Goal: Communication & Community: Participate in discussion

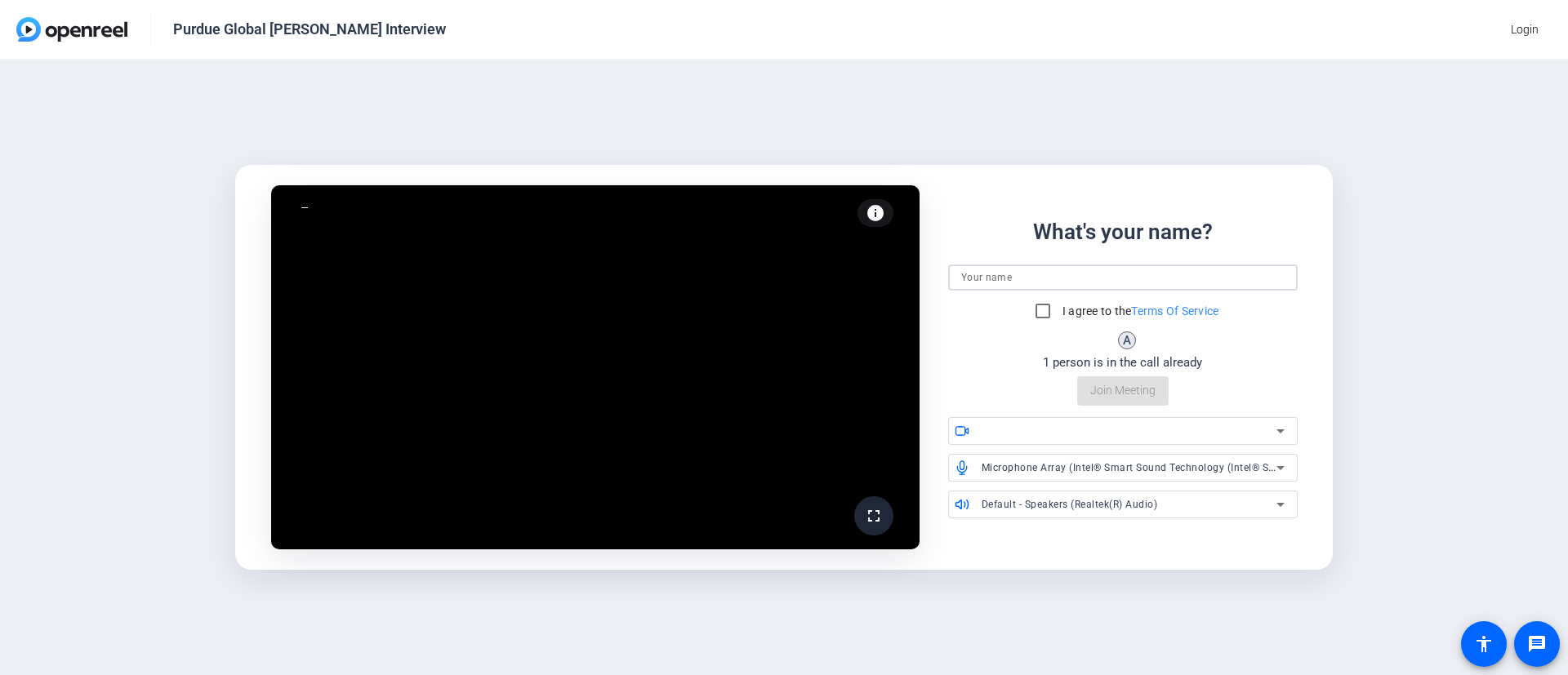
click at [1142, 273] on input at bounding box center [1122, 277] width 323 height 19
type input "[PERSON_NAME]"
click at [1040, 307] on input "I agree to the Terms Of Service" at bounding box center [1042, 311] width 33 height 33
checkbox input "true"
click at [1129, 395] on span "Join Meeting" at bounding box center [1122, 391] width 65 height 17
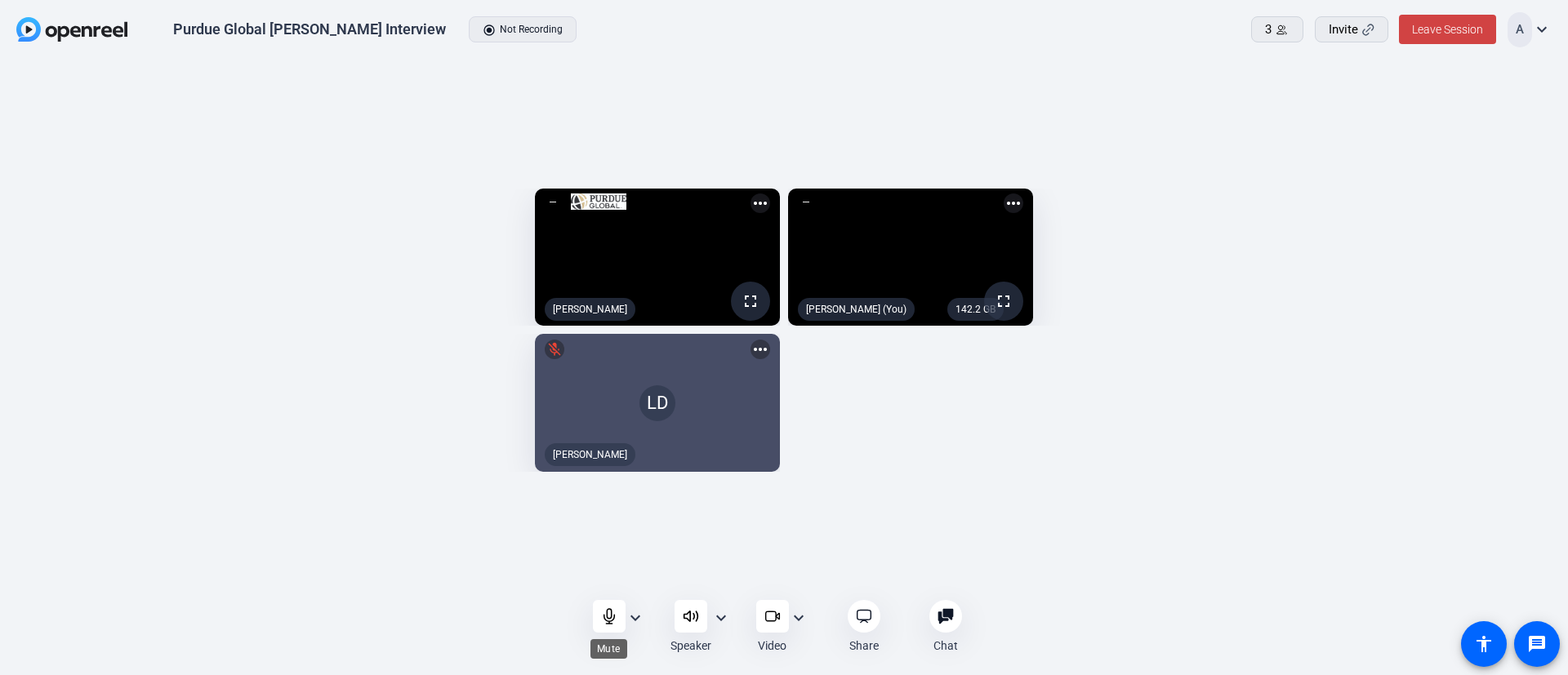
click at [612, 617] on icon at bounding box center [609, 616] width 16 height 16
click at [615, 619] on icon at bounding box center [609, 616] width 16 height 16
click at [601, 618] on icon at bounding box center [609, 616] width 16 height 16
click at [609, 612] on icon at bounding box center [609, 616] width 16 height 16
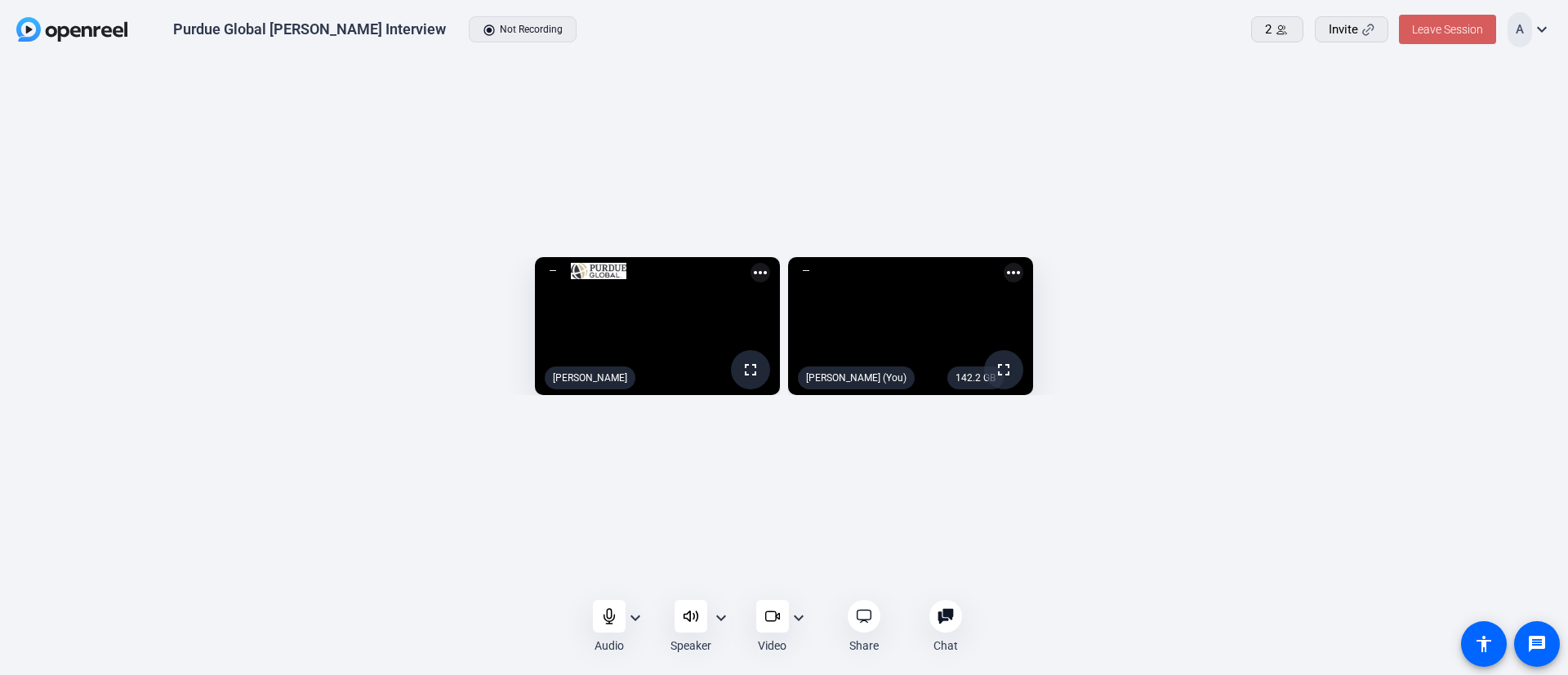
click at [1455, 29] on span "Leave Session" at bounding box center [1447, 29] width 71 height 13
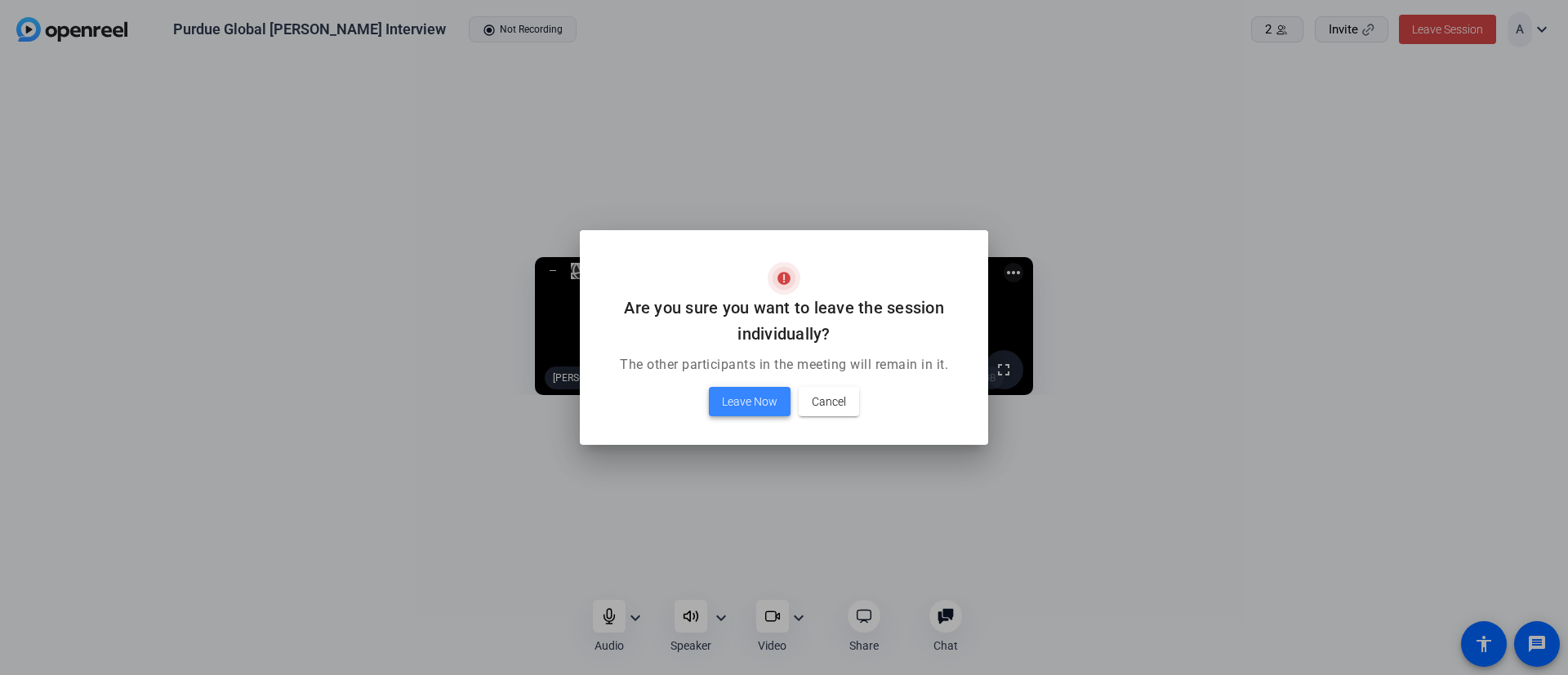
click at [728, 392] on span "Leave Now" at bounding box center [749, 402] width 55 height 19
